Goal: Navigation & Orientation: Find specific page/section

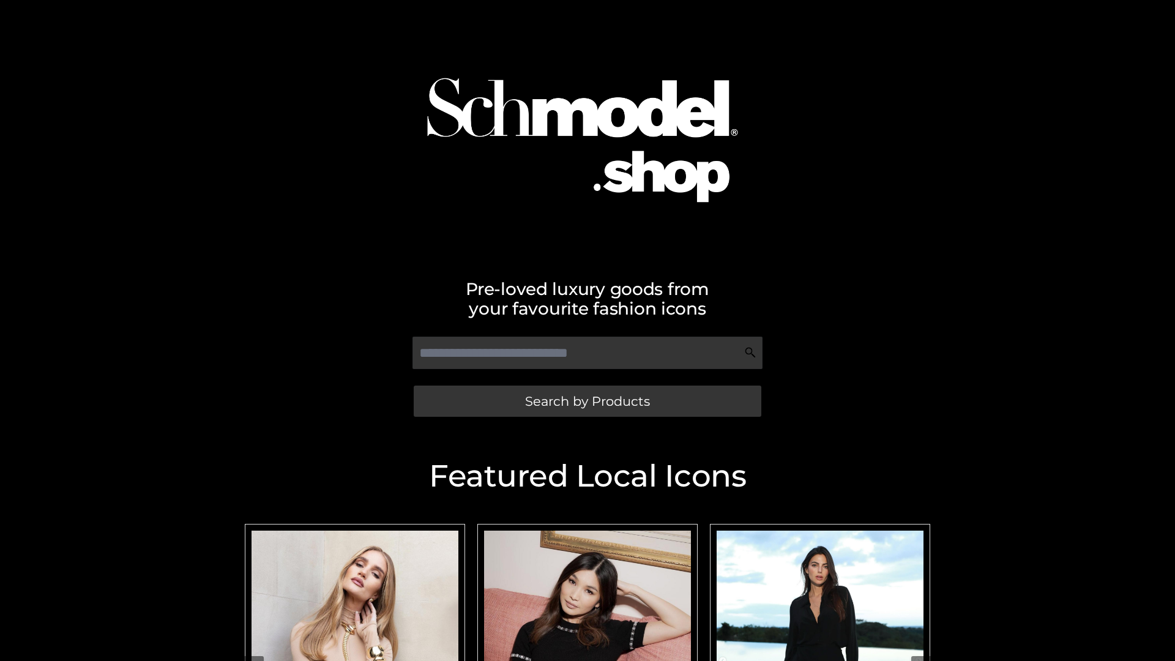
click at [587, 401] on span "Search by Products" at bounding box center [587, 401] width 125 height 13
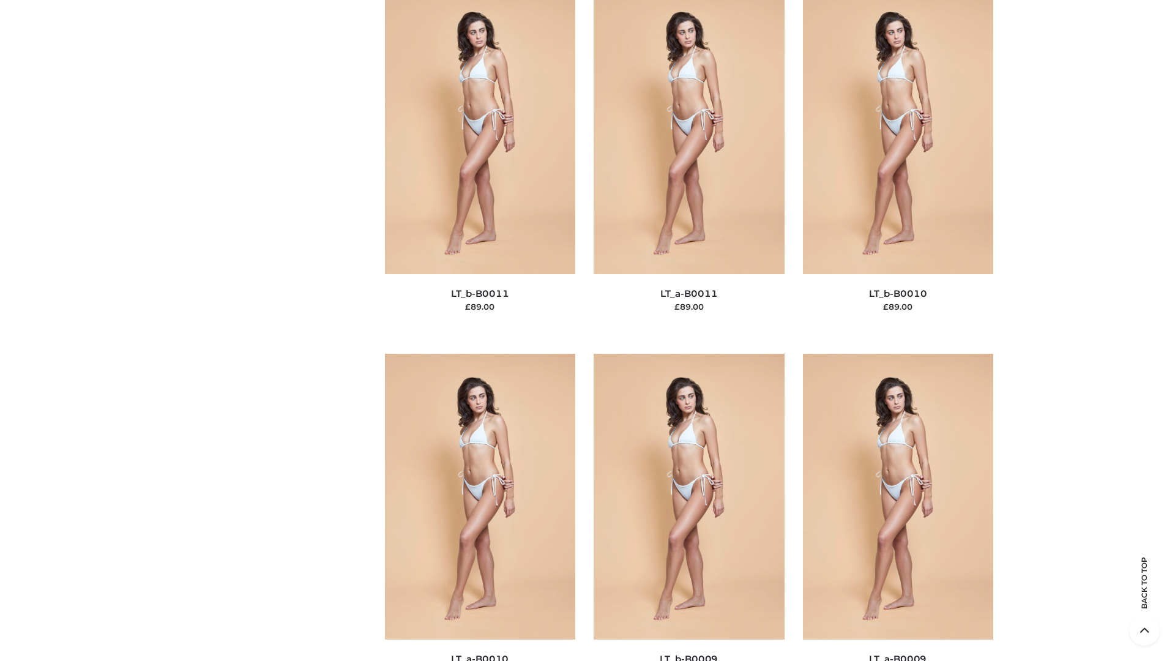
scroll to position [5494, 0]
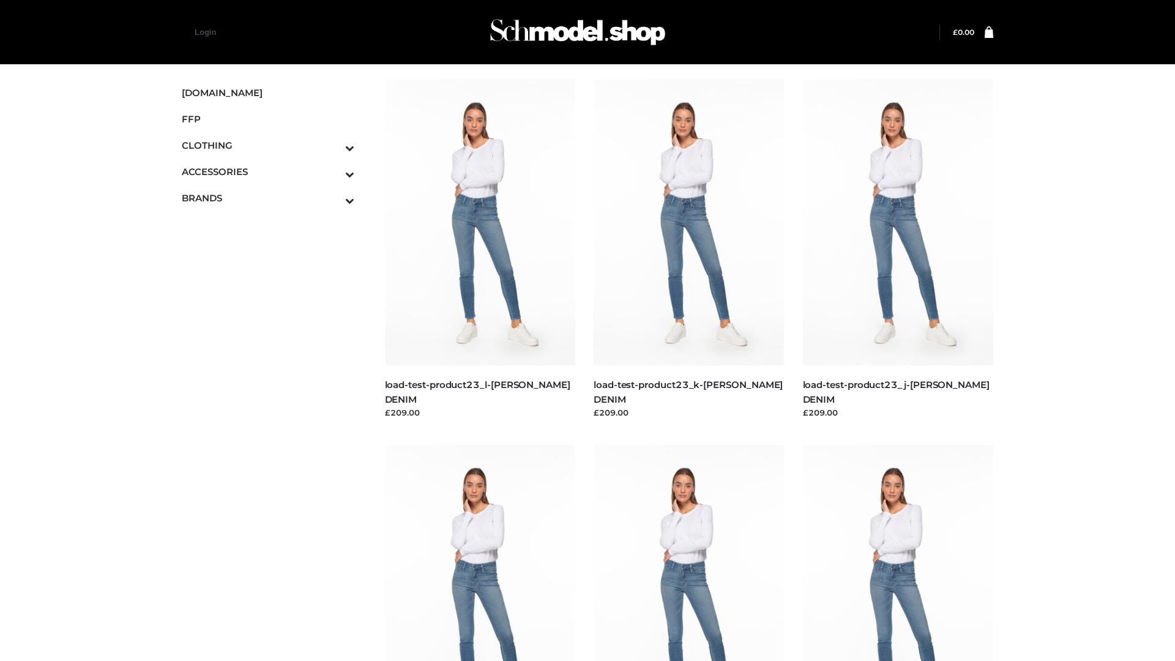
scroll to position [1073, 0]
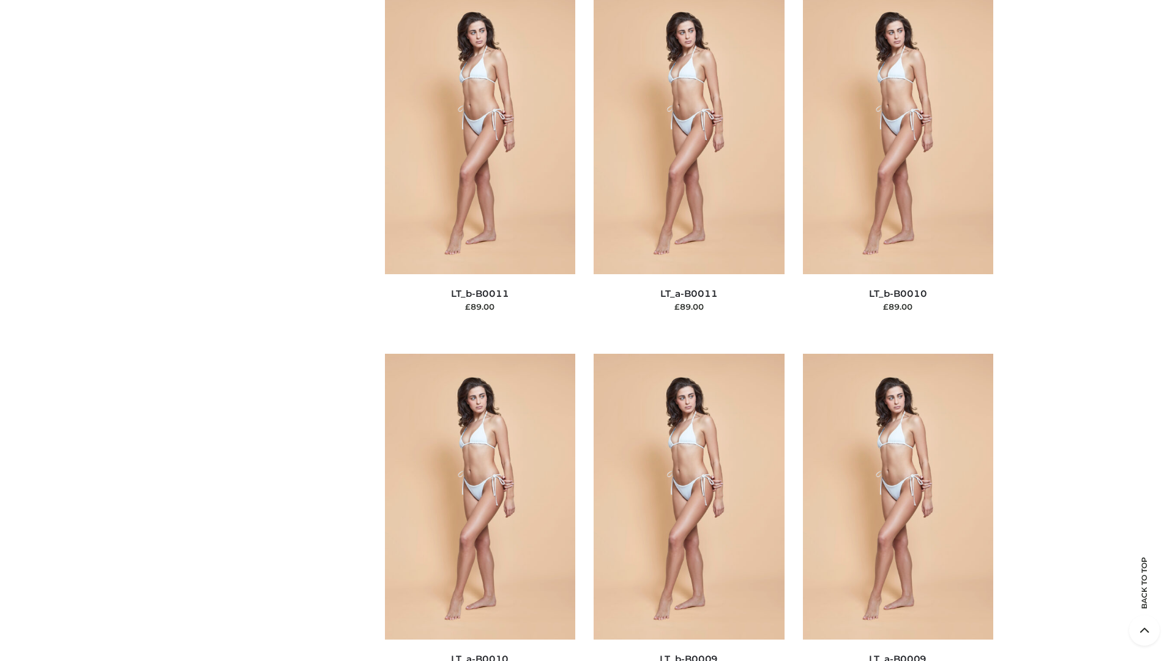
scroll to position [5494, 0]
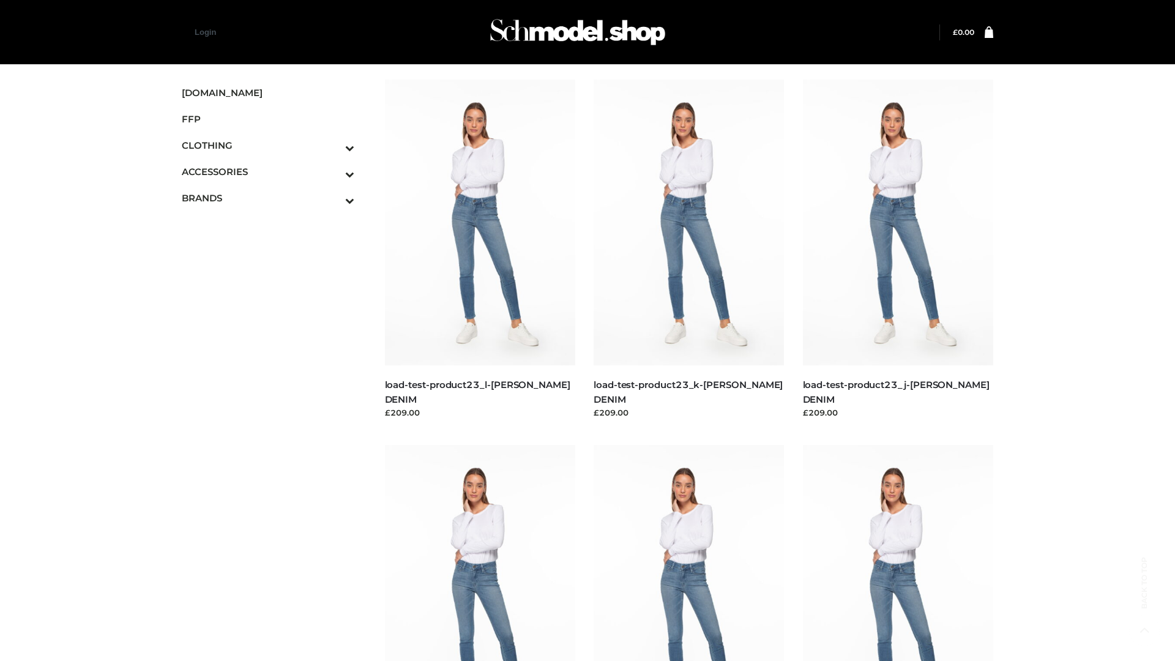
scroll to position [1073, 0]
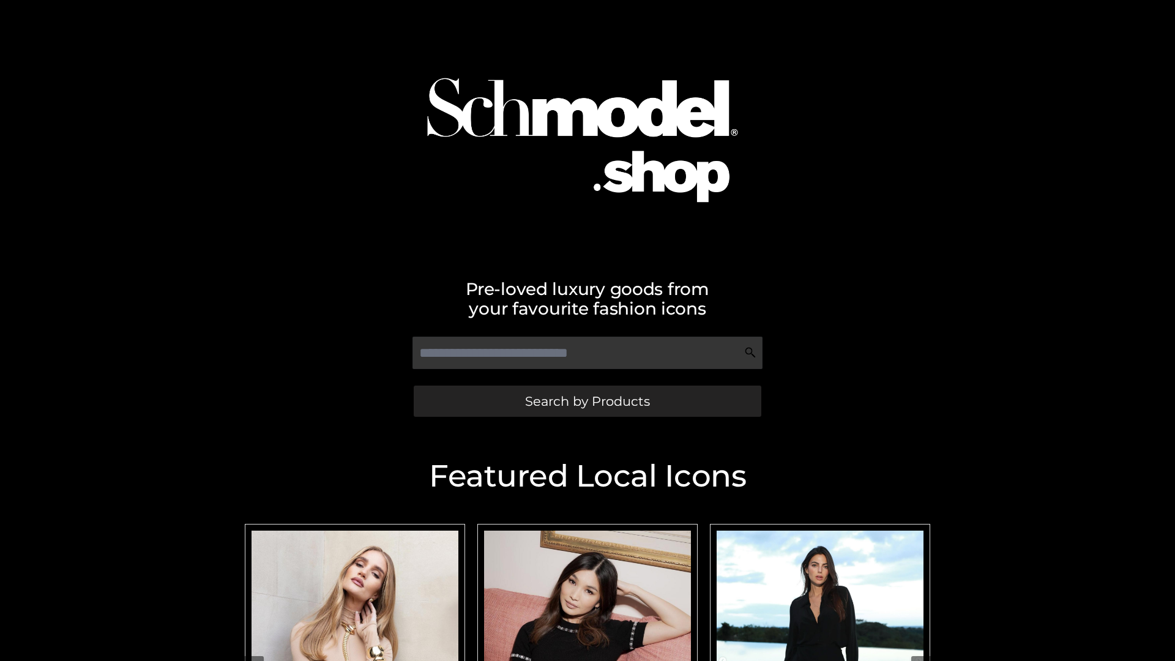
click at [587, 401] on span "Search by Products" at bounding box center [587, 401] width 125 height 13
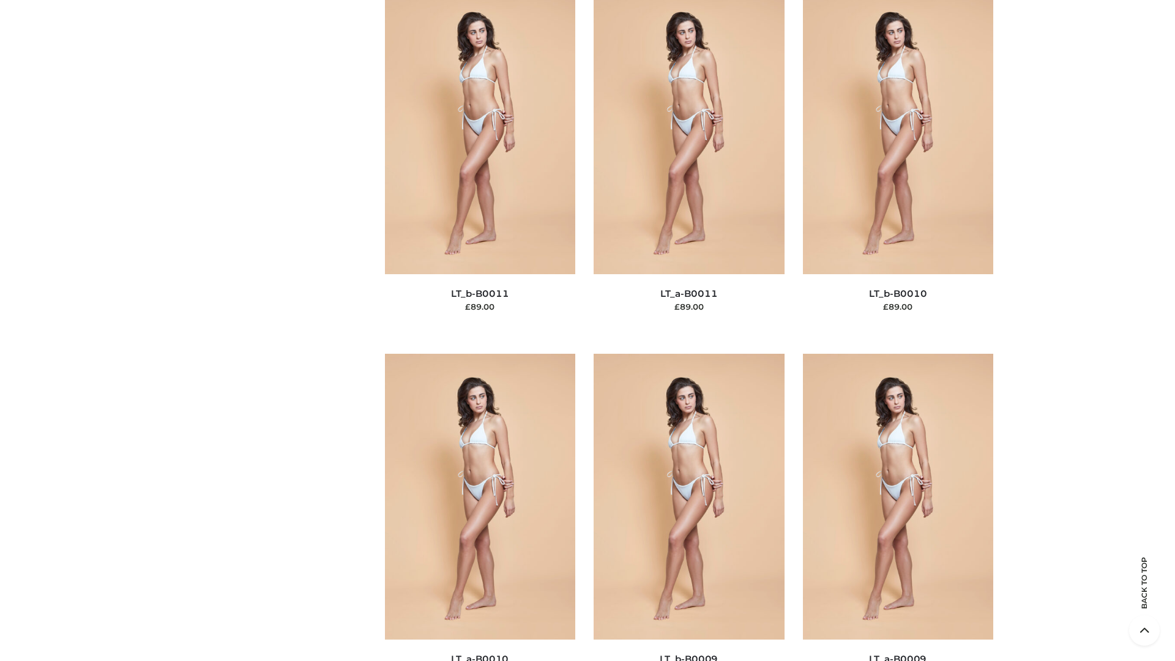
scroll to position [5494, 0]
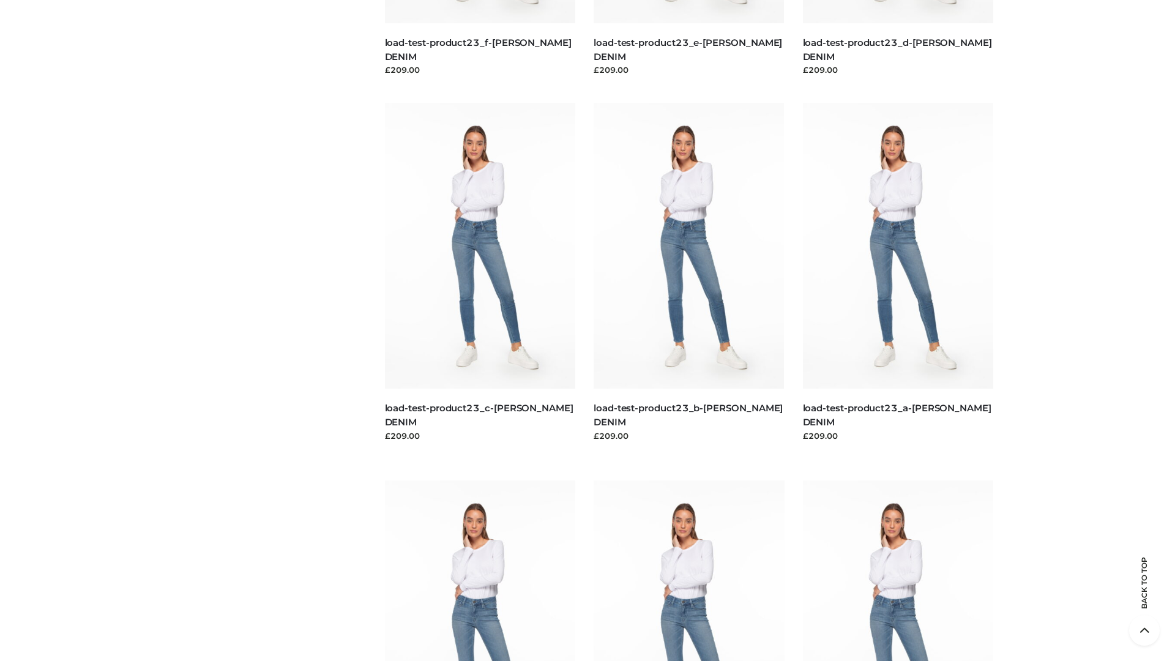
scroll to position [1073, 0]
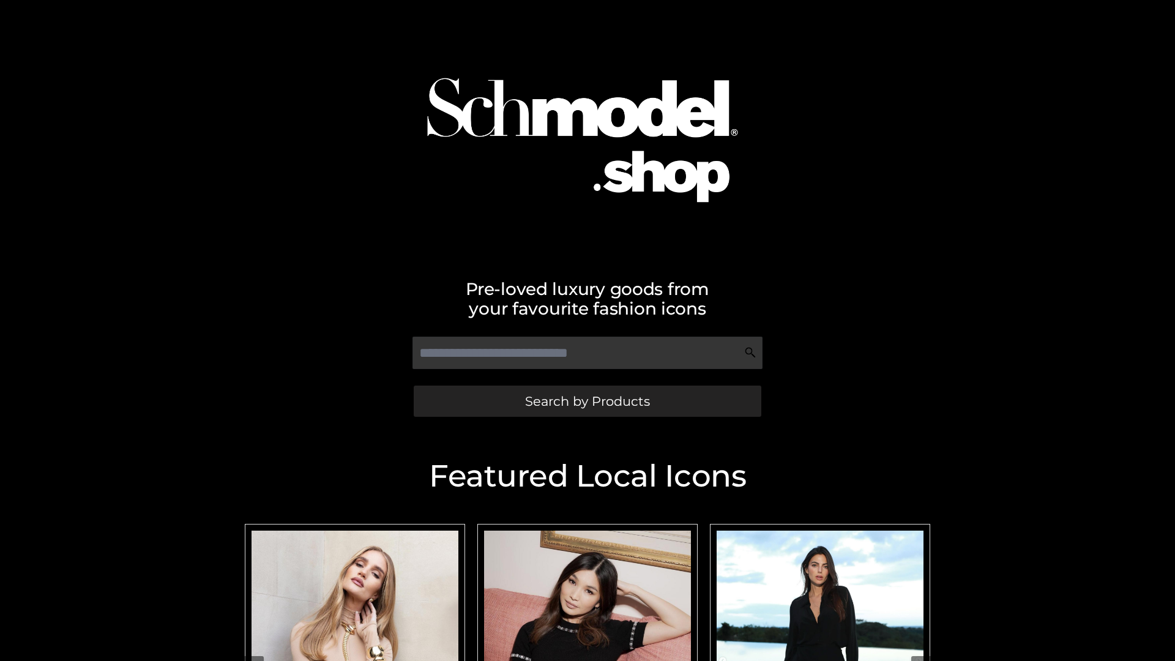
click at [587, 401] on span "Search by Products" at bounding box center [587, 401] width 125 height 13
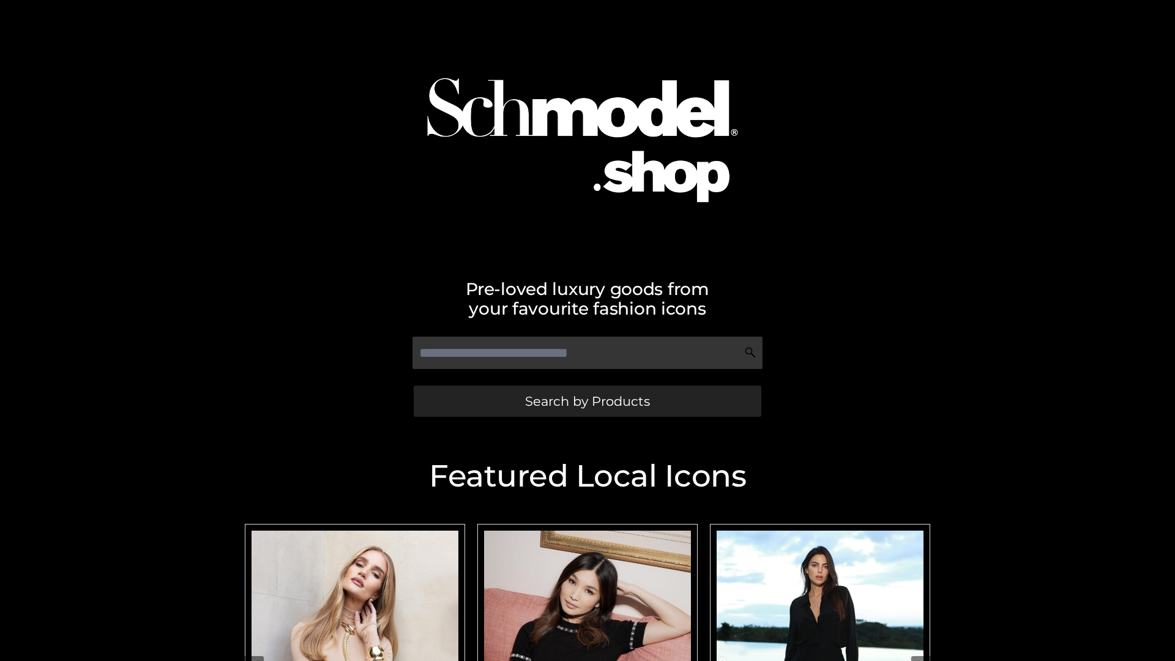
click at [587, 401] on span "Search by Products" at bounding box center [587, 401] width 125 height 13
